Goal: Share content: Share content

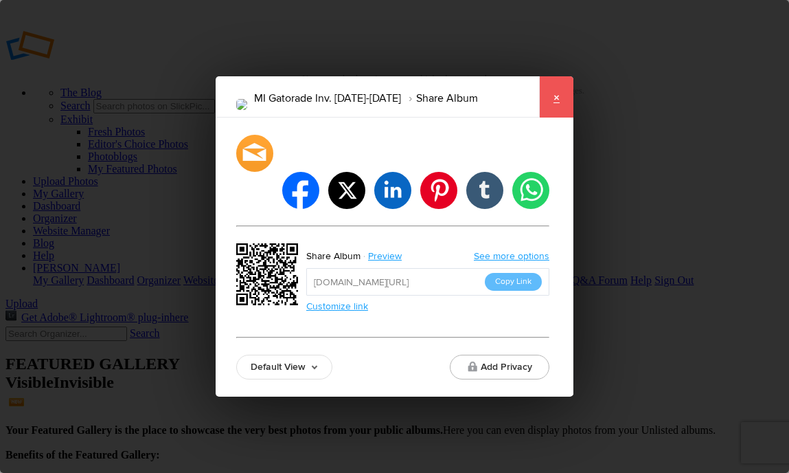
click at [550, 117] on link "×" at bounding box center [556, 96] width 34 height 41
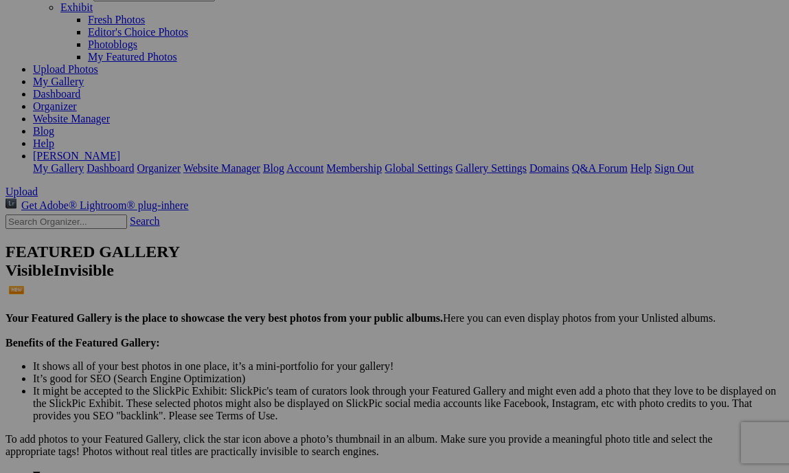
scroll to position [129, 0]
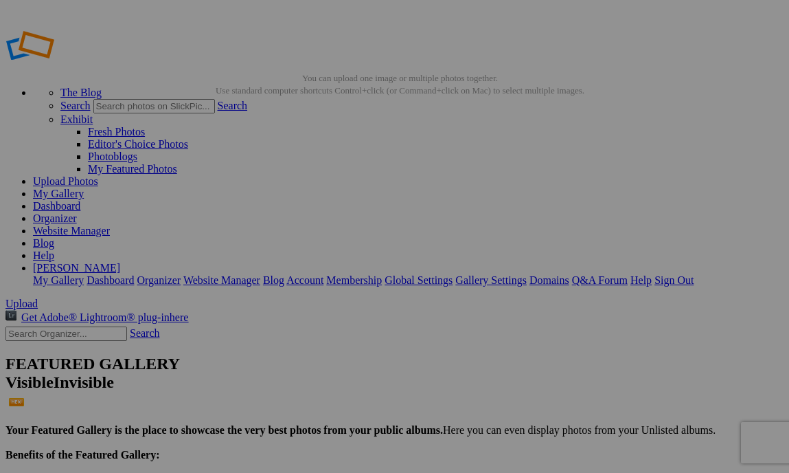
scroll to position [125, 0]
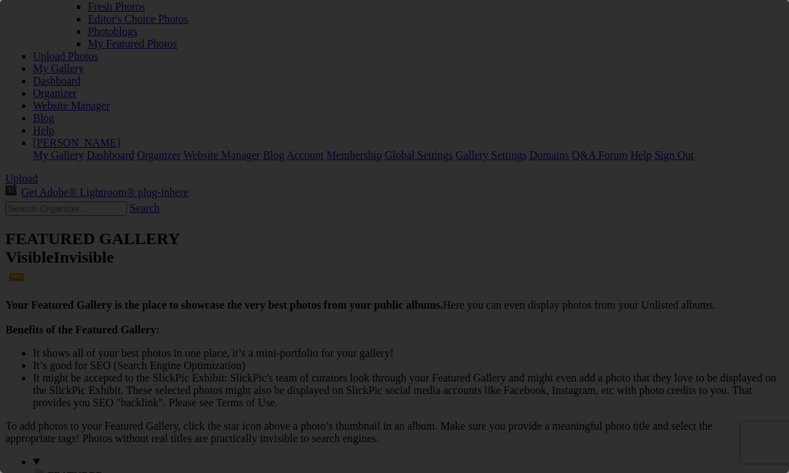
scroll to position [0, 0]
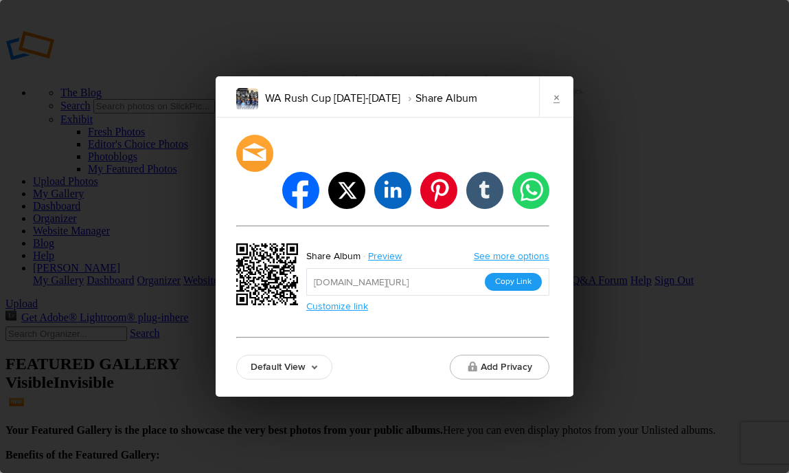
click at [522, 273] on button "Copy Link" at bounding box center [513, 282] width 57 height 18
click at [550, 112] on link "×" at bounding box center [556, 96] width 34 height 41
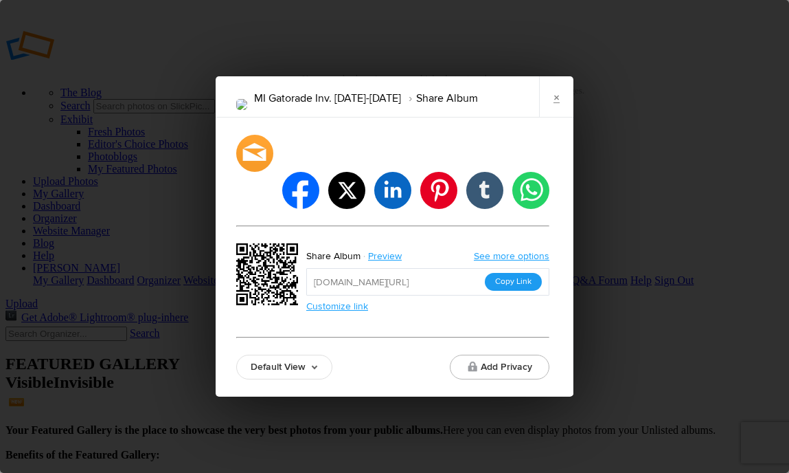
click at [503, 273] on button "Copy Link" at bounding box center [513, 282] width 57 height 18
click at [501, 273] on button "Copy Link" at bounding box center [513, 282] width 57 height 18
